Goal: Task Accomplishment & Management: Manage account settings

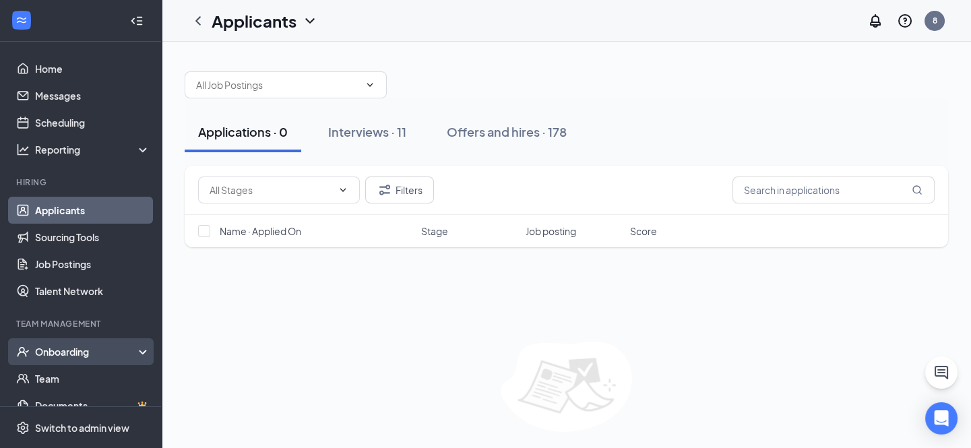
click at [87, 352] on div "Onboarding" at bounding box center [87, 351] width 104 height 13
click at [86, 375] on link "Overview" at bounding box center [92, 378] width 115 height 27
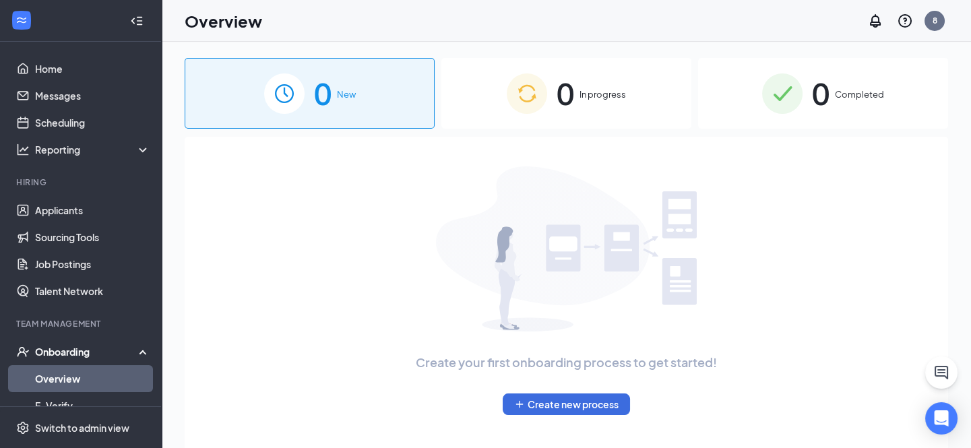
click at [638, 101] on div "0 In progress" at bounding box center [567, 93] width 250 height 71
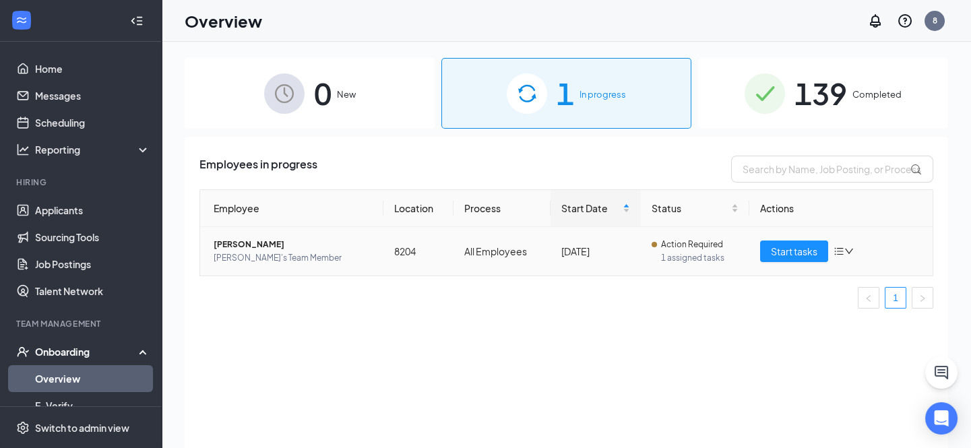
click at [256, 245] on span "[PERSON_NAME]" at bounding box center [293, 244] width 159 height 13
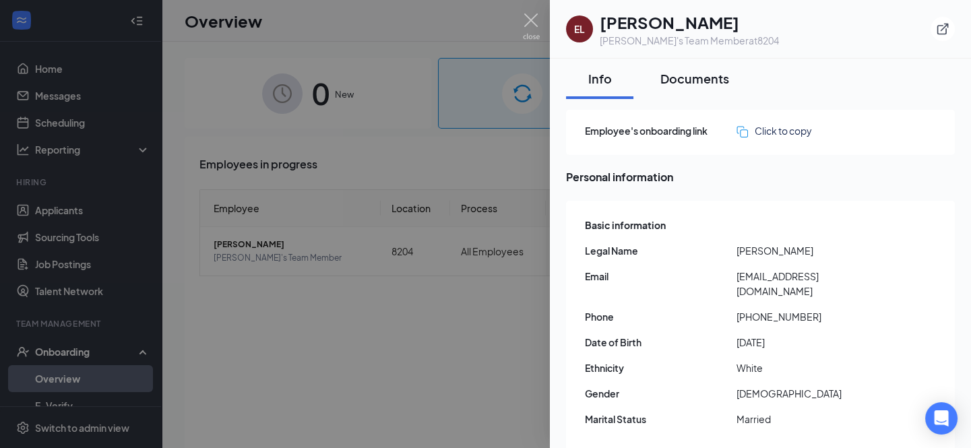
click at [708, 80] on div "Documents" at bounding box center [695, 78] width 69 height 17
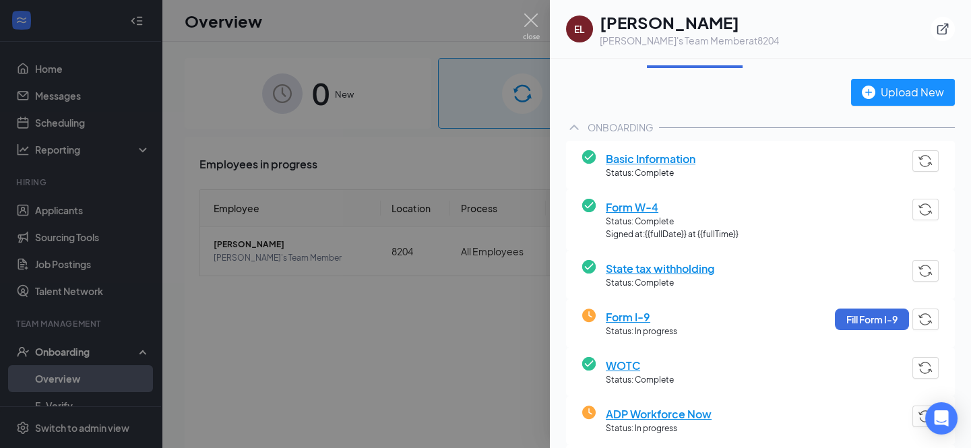
scroll to position [61, 0]
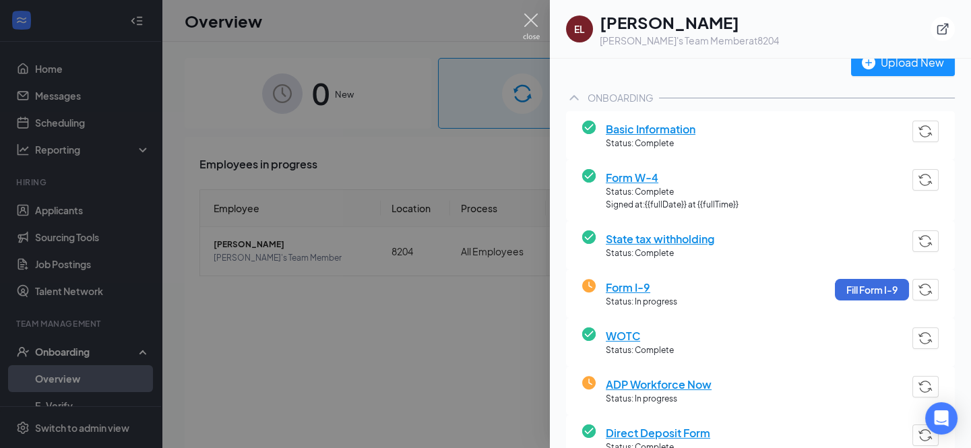
click at [532, 20] on img at bounding box center [531, 26] width 17 height 26
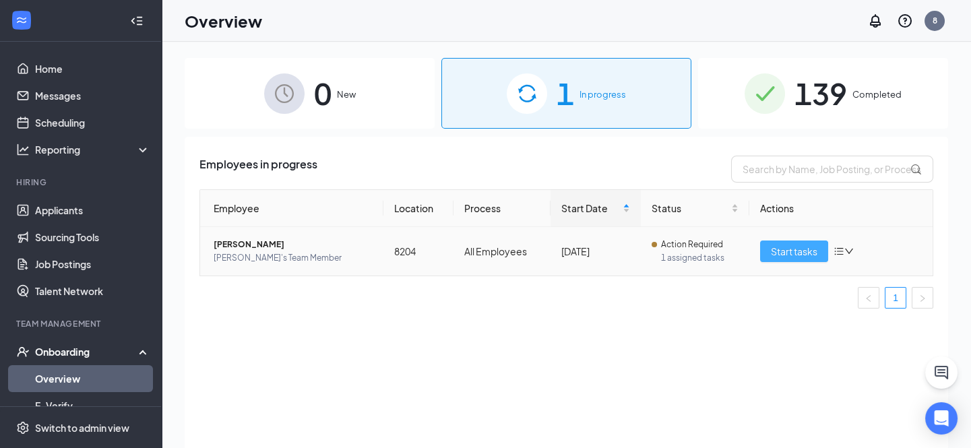
click at [785, 260] on button "Start tasks" at bounding box center [794, 252] width 68 height 22
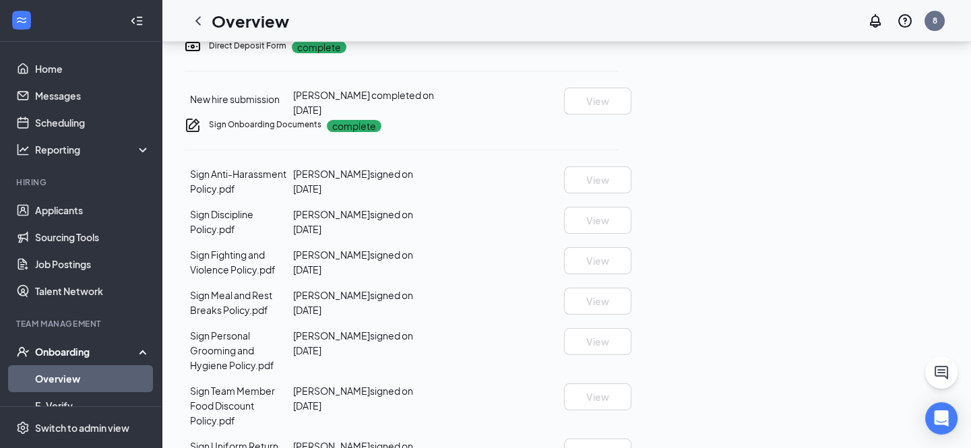
scroll to position [796, 0]
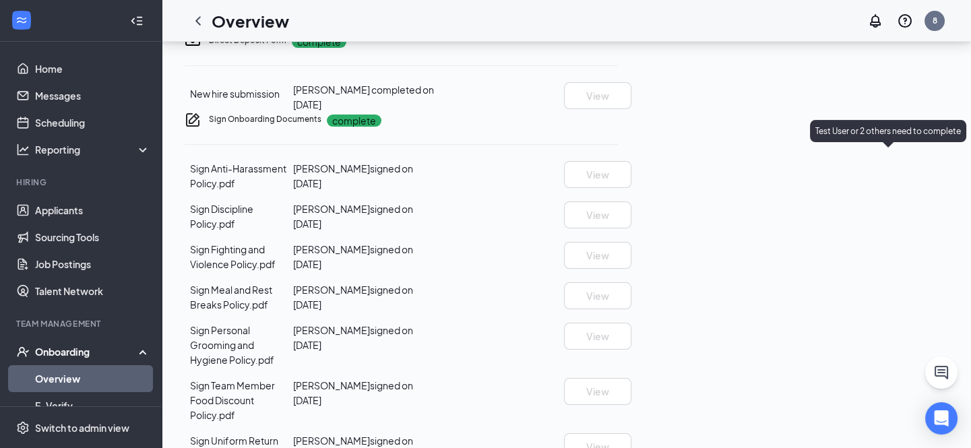
click at [895, 133] on p "Test User or 2 others need to complete" at bounding box center [889, 130] width 146 height 11
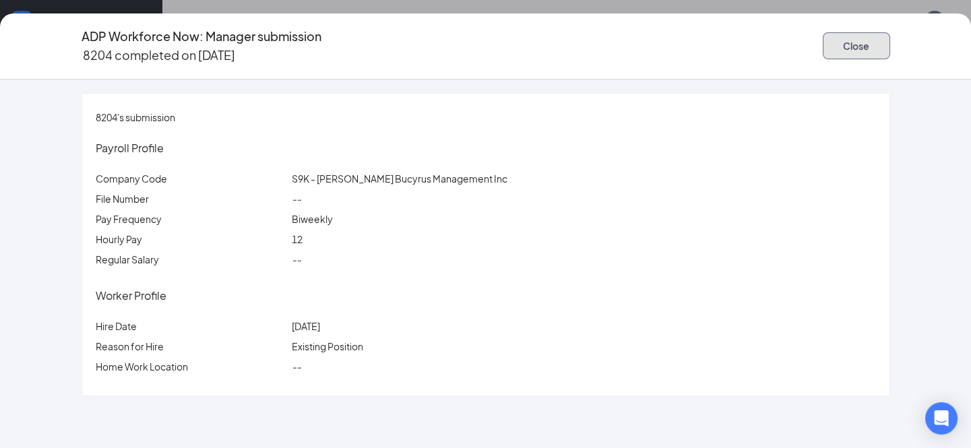
click at [839, 50] on button "Close" at bounding box center [856, 45] width 67 height 27
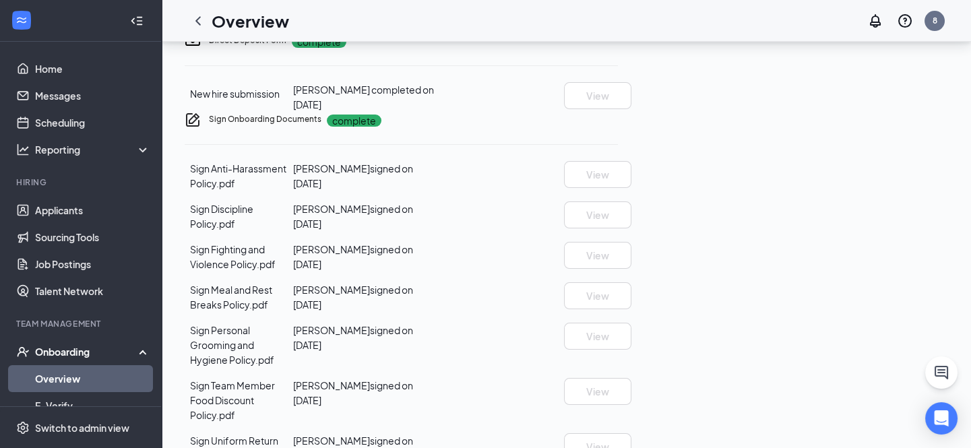
scroll to position [551, 0]
